Goal: Task Accomplishment & Management: Manage account settings

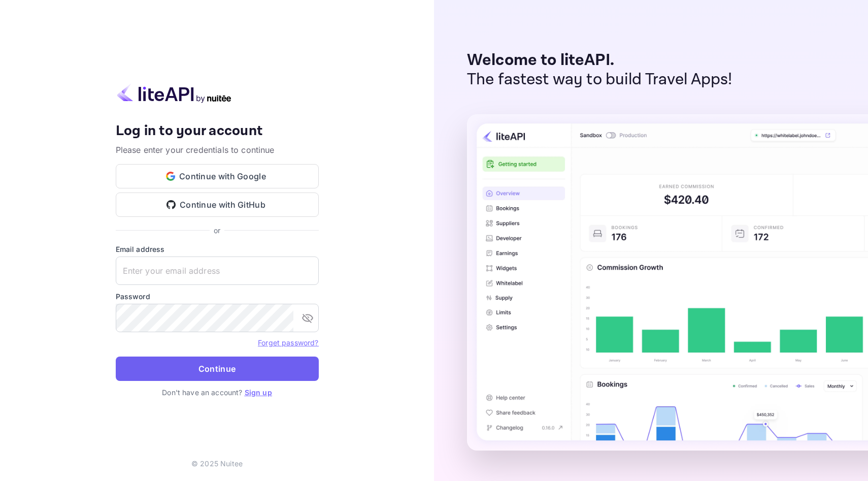
type input "[EMAIL_ADDRESS][DOMAIN_NAME]"
click at [215, 378] on button "Continue" at bounding box center [217, 368] width 203 height 24
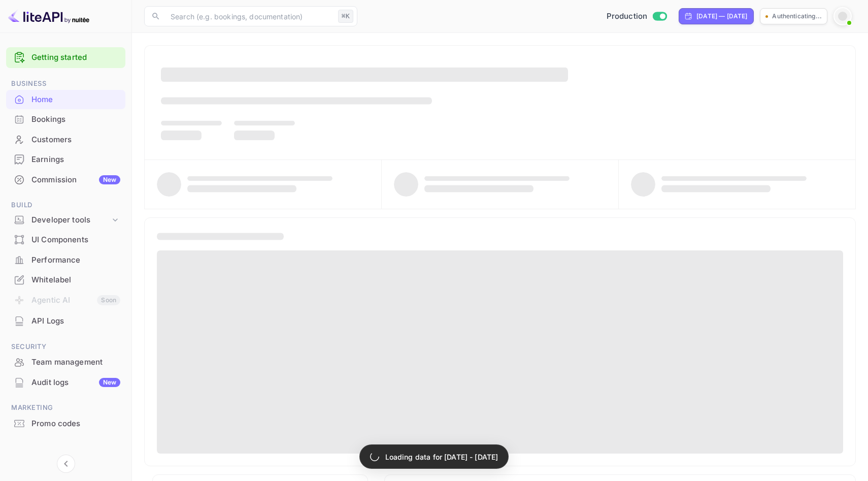
click at [59, 127] on div "Bookings" at bounding box center [65, 120] width 119 height 20
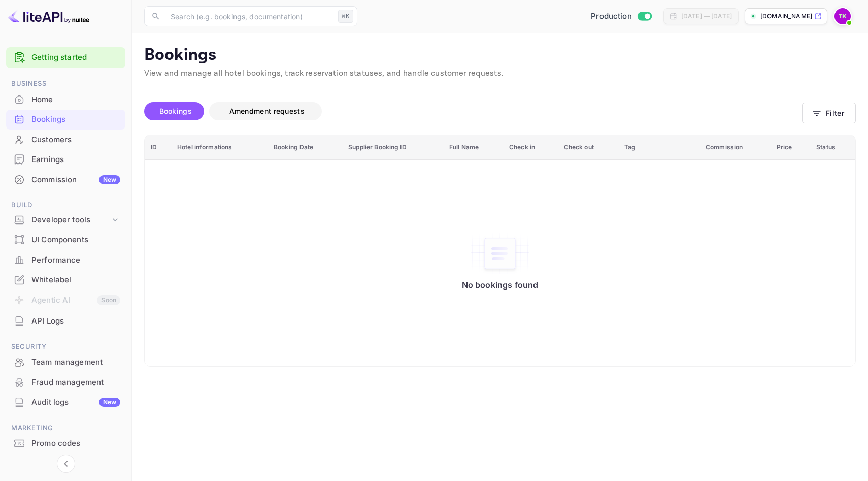
click at [266, 105] on span "Amendment requests" at bounding box center [266, 111] width 95 height 12
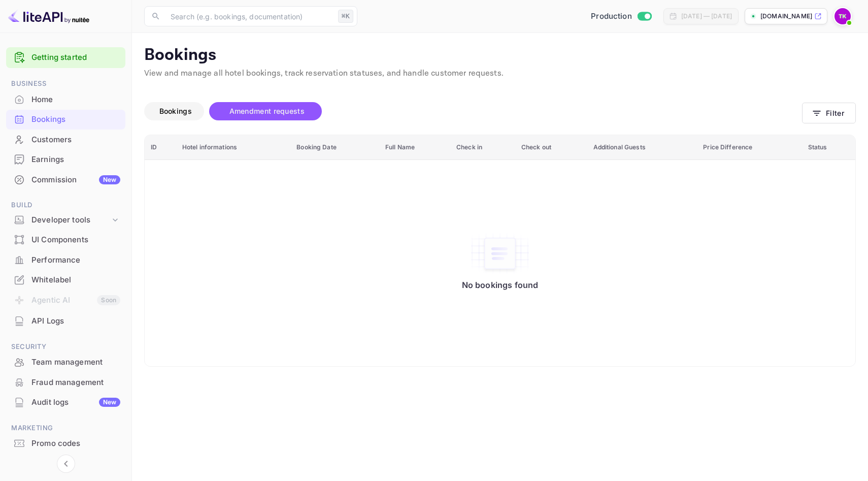
click at [178, 108] on span "Bookings" at bounding box center [175, 111] width 32 height 9
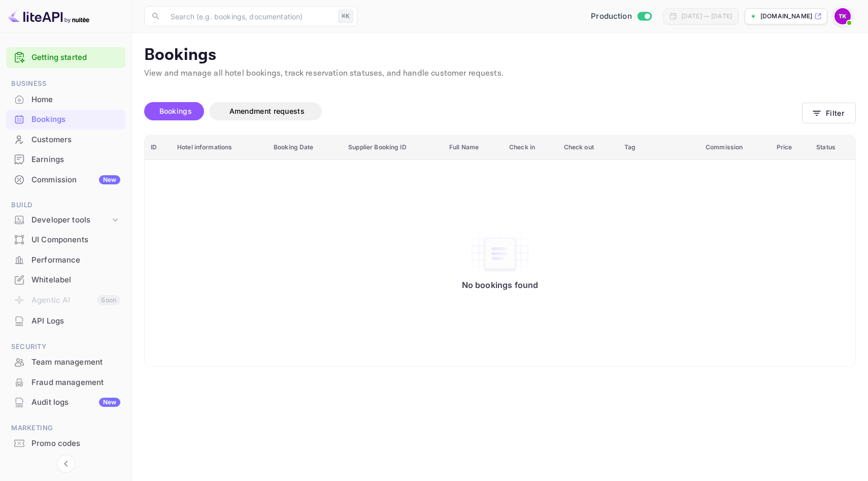
click at [72, 148] on div "Customers" at bounding box center [65, 140] width 119 height 20
click at [70, 127] on div "Bookings" at bounding box center [65, 120] width 119 height 20
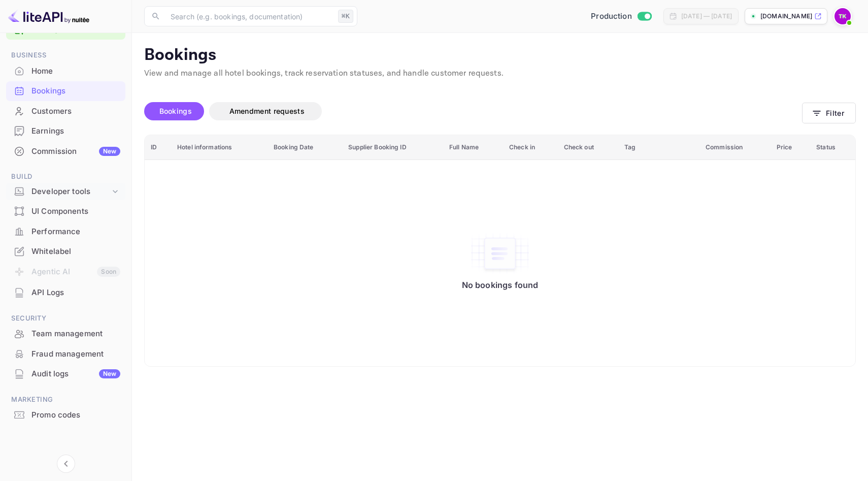
click at [98, 191] on div "Developer tools" at bounding box center [70, 192] width 79 height 12
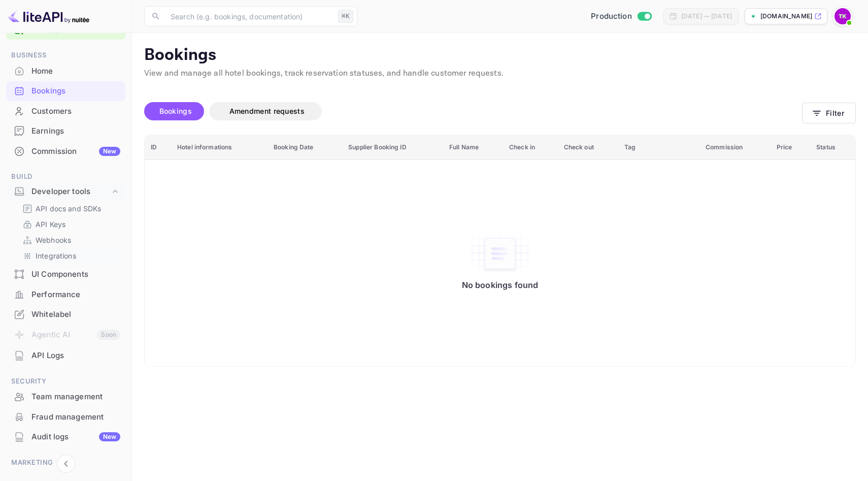
scroll to position [0, 0]
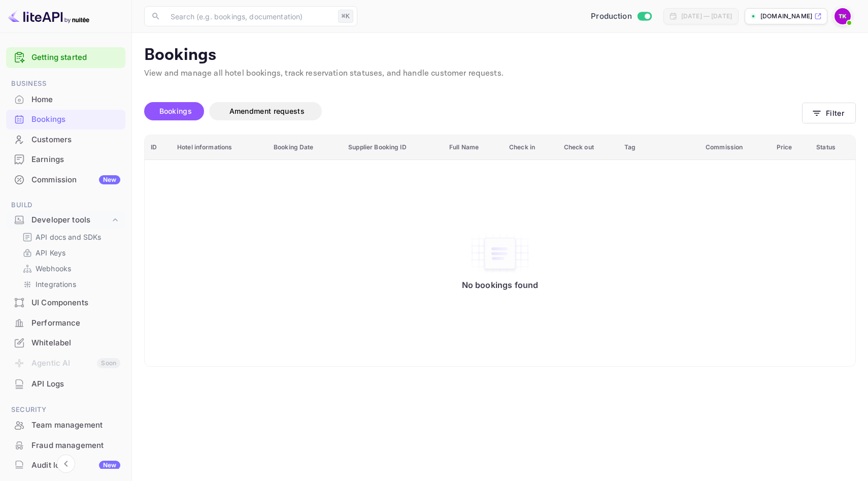
click at [842, 16] on img at bounding box center [842, 16] width 16 height 16
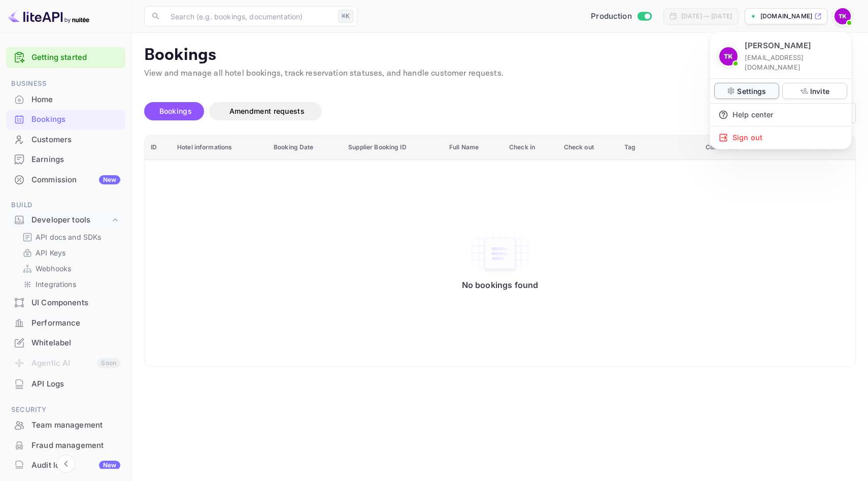
click at [762, 87] on div "Settings" at bounding box center [746, 91] width 65 height 16
